Goal: Task Accomplishment & Management: Manage account settings

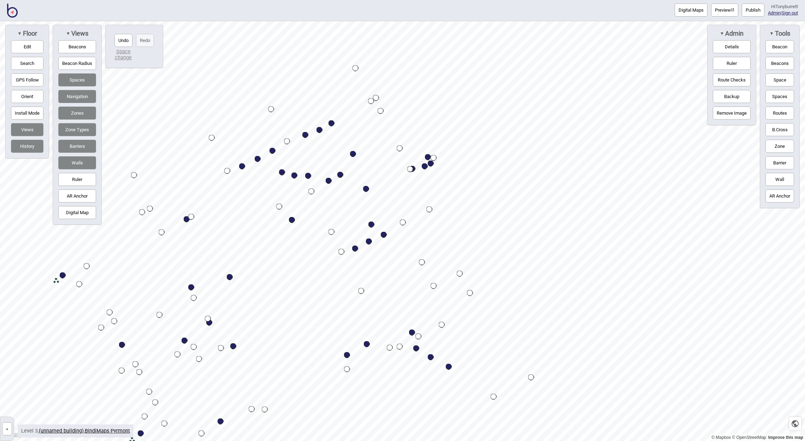
click at [7, 428] on button "»" at bounding box center [7, 429] width 10 height 13
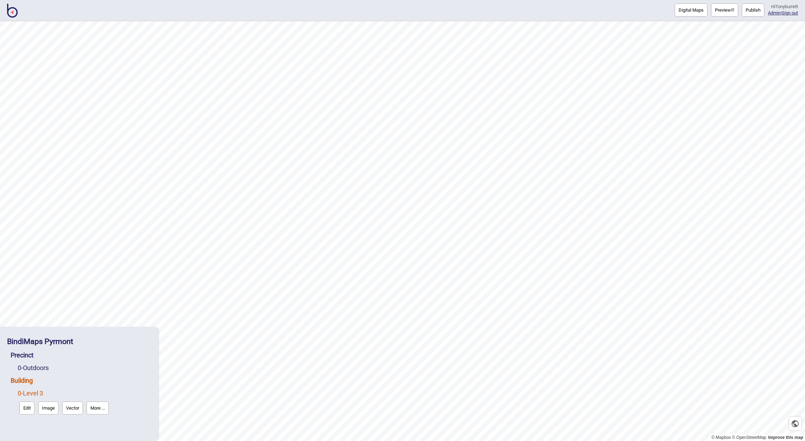
click at [23, 379] on link "Building" at bounding box center [22, 380] width 22 height 7
click at [107, 396] on button "More ..." at bounding box center [102, 395] width 22 height 13
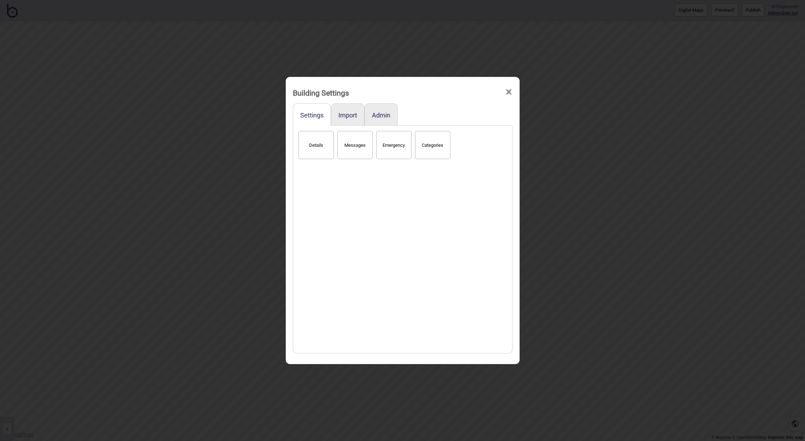
click at [323, 154] on button "Details" at bounding box center [315, 145] width 35 height 28
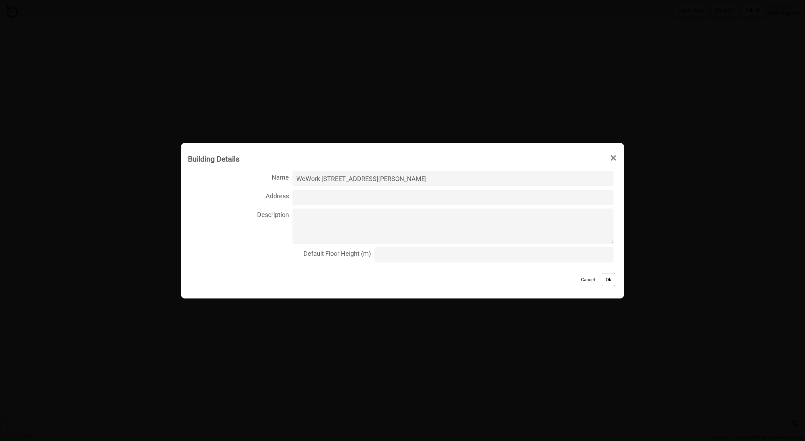
type input "WeWork 100 Harris Street"
click at [603, 283] on button "Ok" at bounding box center [608, 279] width 13 height 13
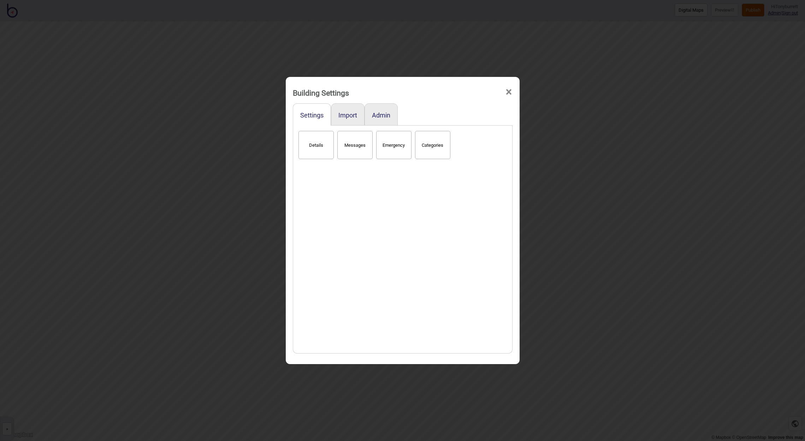
click at [509, 90] on span "×" at bounding box center [508, 91] width 7 height 23
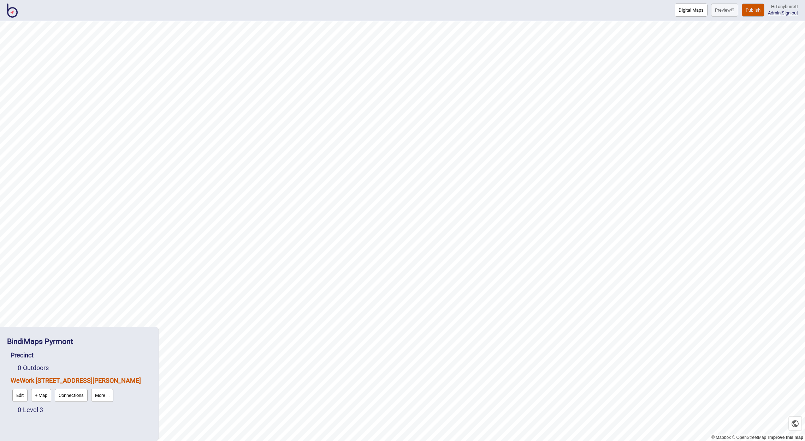
click at [142, 363] on div "0 - Outdoors" at bounding box center [85, 368] width 134 height 13
click at [104, 402] on link "More ..." at bounding box center [102, 395] width 26 height 17
click at [102, 419] on div "BindiMaps Pyrmont Precinct 0 - Outdoors WeWork 100 Harris Street Edit + Map Con…" at bounding box center [79, 375] width 151 height 90
click at [42, 367] on link "0 - Outdoors" at bounding box center [33, 367] width 31 height 7
click at [66, 418] on div "BindiMaps Pyrmont Precinct 0 - Outdoors Edit OSM Image Vector More ... WeWork 1…" at bounding box center [79, 375] width 151 height 90
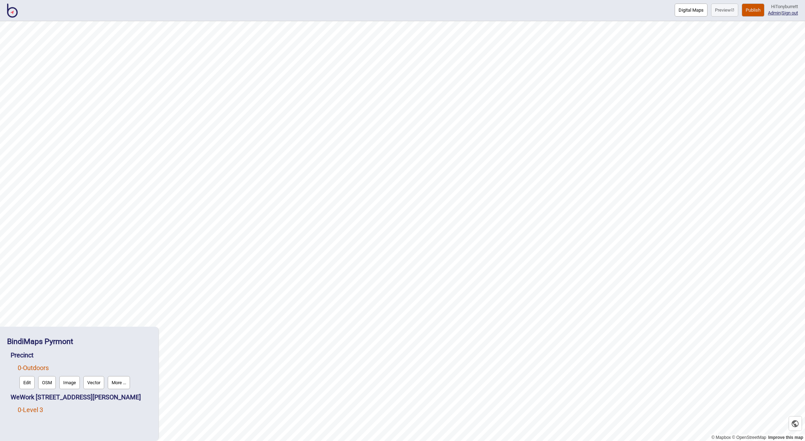
click at [39, 413] on link "0 - Level 3" at bounding box center [30, 409] width 25 height 7
click at [137, 357] on div "Precinct" at bounding box center [81, 355] width 141 height 13
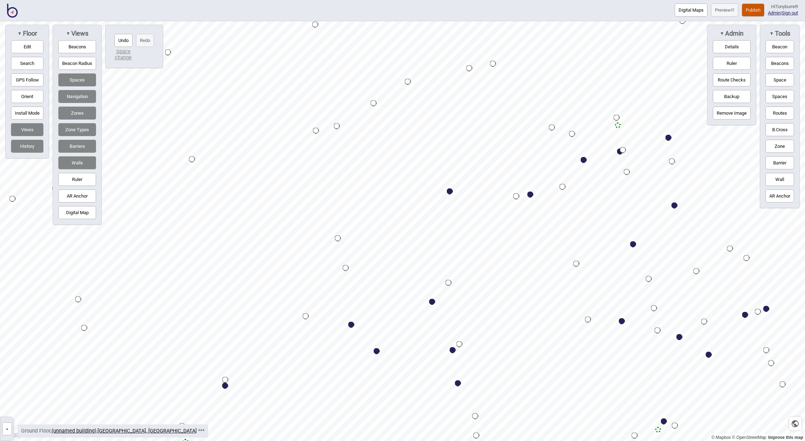
click at [14, 10] on img at bounding box center [12, 11] width 11 height 14
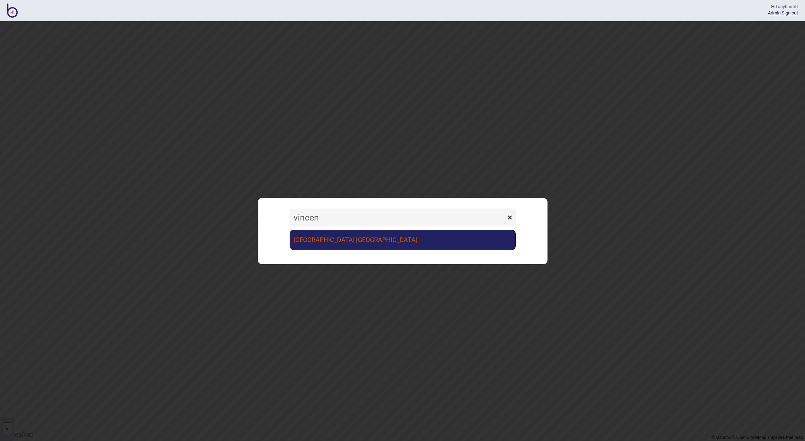
type input "vincen"
click at [386, 238] on link "[GEOGRAPHIC_DATA] [GEOGRAPHIC_DATA]" at bounding box center [402, 240] width 226 height 20
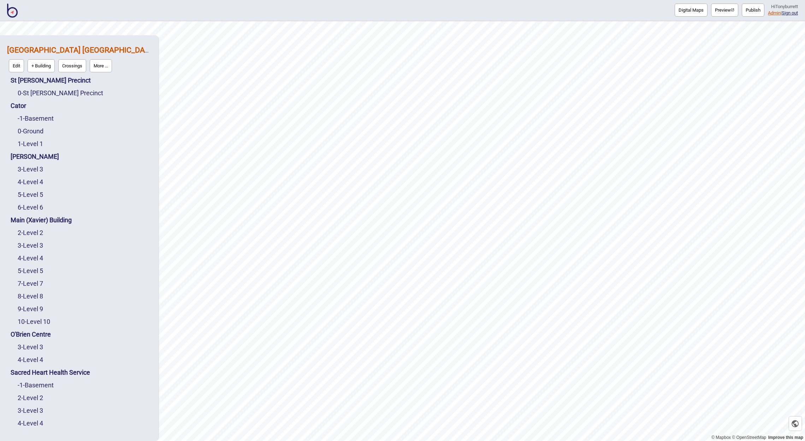
click at [767, 12] on link "Admin" at bounding box center [773, 12] width 13 height 5
click at [103, 65] on button "More ..." at bounding box center [101, 65] width 22 height 13
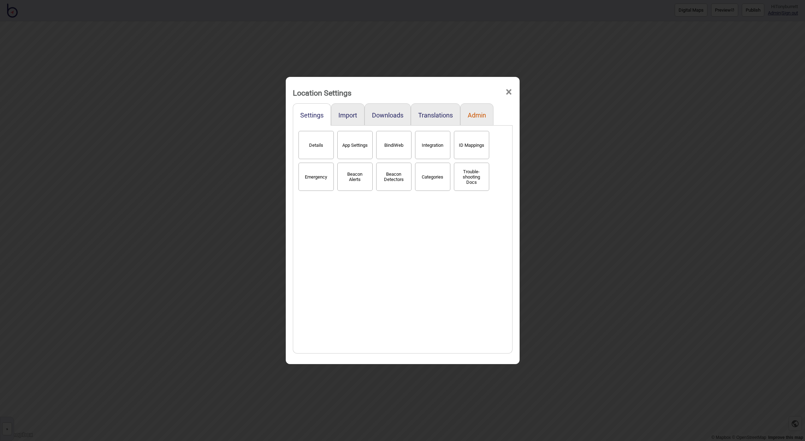
click at [472, 114] on button "Admin" at bounding box center [476, 115] width 18 height 7
click at [384, 112] on button "Downloads" at bounding box center [387, 115] width 31 height 7
click at [319, 142] on button "Links" at bounding box center [315, 145] width 35 height 28
click at [511, 94] on span "×" at bounding box center [508, 91] width 7 height 23
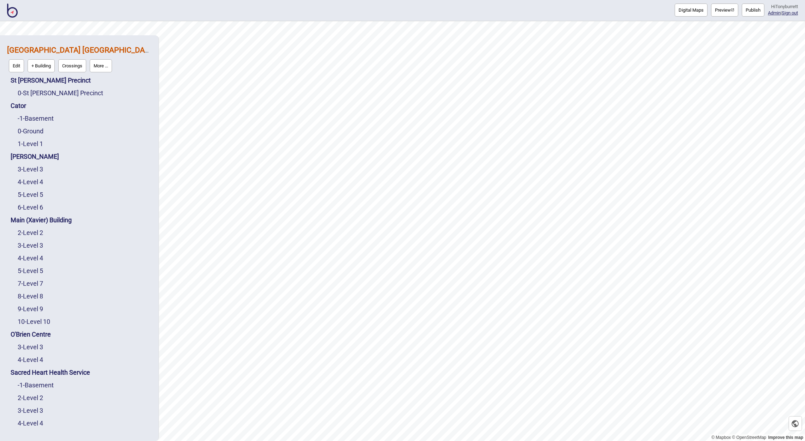
click at [103, 65] on button "More ..." at bounding box center [101, 65] width 22 height 13
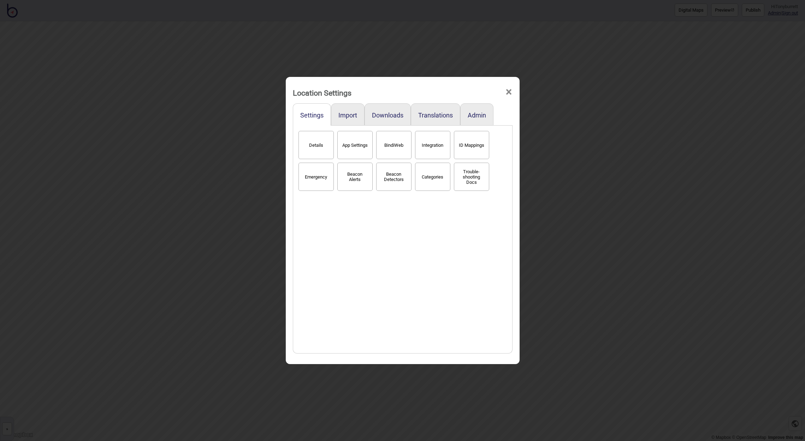
click at [394, 150] on button "BindiWeb" at bounding box center [393, 145] width 35 height 28
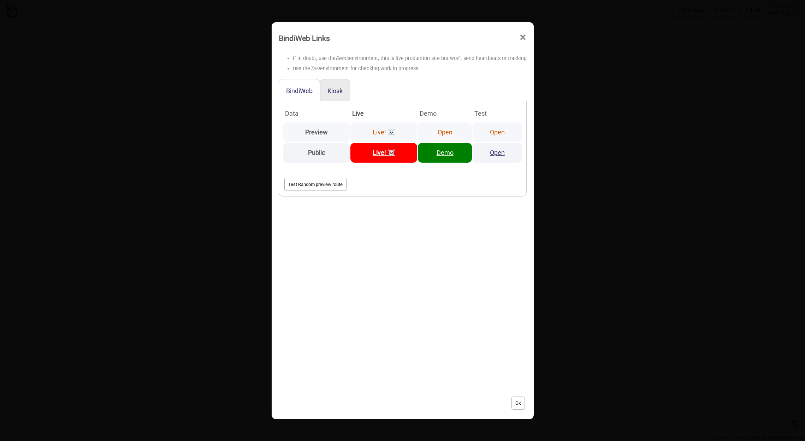
click at [443, 131] on link "Open" at bounding box center [444, 132] width 15 height 7
click at [380, 153] on strong "Live! ☠️" at bounding box center [383, 152] width 23 height 7
